Goal: Task Accomplishment & Management: Manage account settings

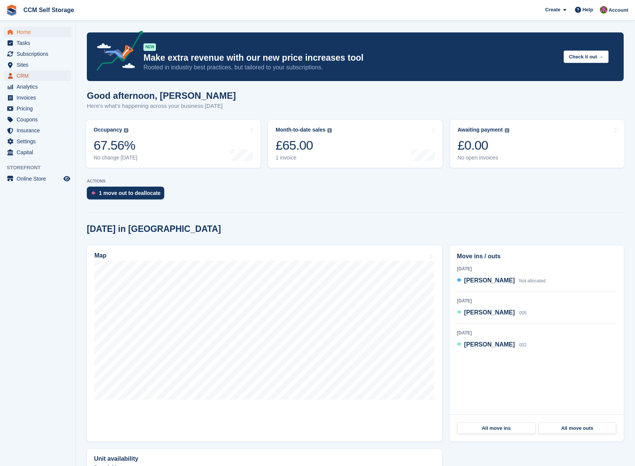
click at [32, 79] on span "CRM" at bounding box center [39, 76] width 45 height 11
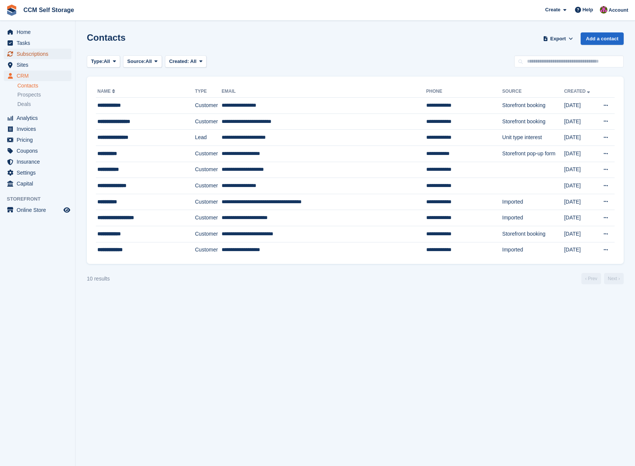
click at [41, 54] on span "Subscriptions" at bounding box center [39, 54] width 45 height 11
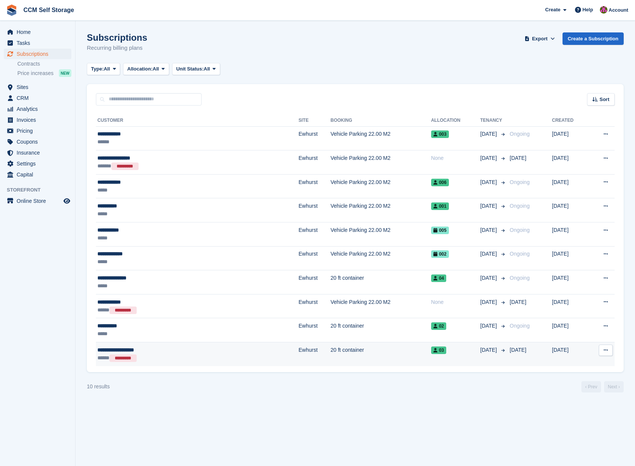
click at [182, 351] on div "**********" at bounding box center [156, 350] width 119 height 8
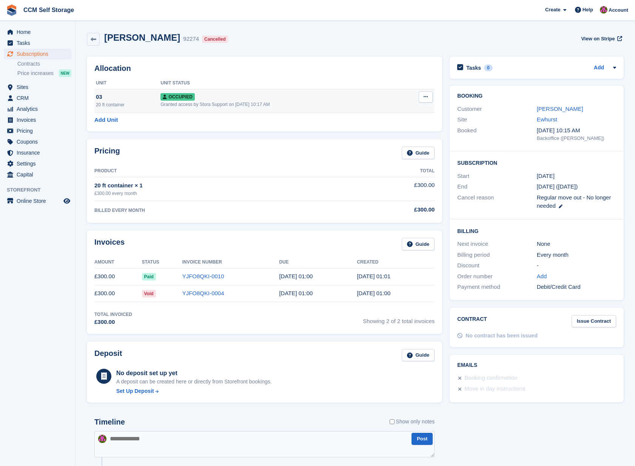
click at [424, 98] on icon at bounding box center [425, 96] width 4 height 5
click at [384, 139] on p "Deallocate" at bounding box center [396, 138] width 66 height 10
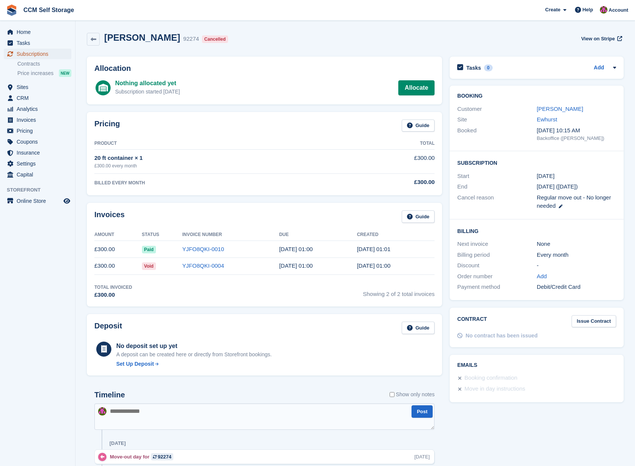
click at [38, 54] on span "Subscriptions" at bounding box center [39, 54] width 45 height 11
